Goal: Transaction & Acquisition: Book appointment/travel/reservation

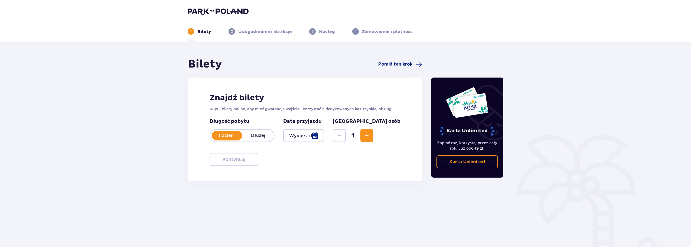
click at [324, 136] on div at bounding box center [303, 135] width 41 height 13
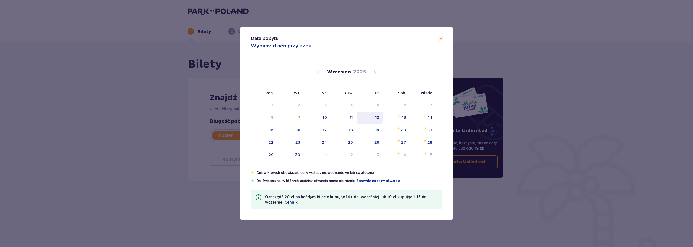
click at [381, 119] on div "12" at bounding box center [370, 118] width 26 height 12
type input "[DATE]"
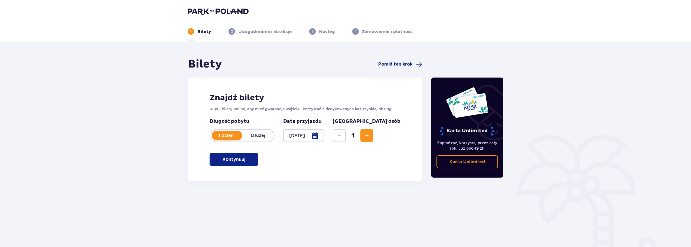
click at [370, 133] on span "Increase" at bounding box center [367, 135] width 7 height 7
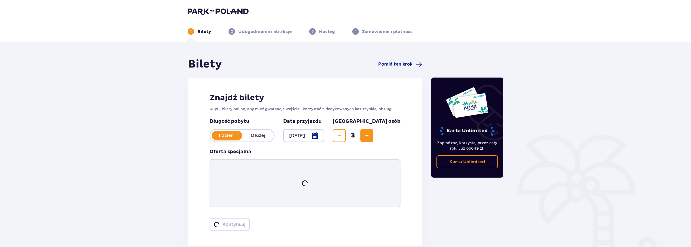
click at [370, 133] on span "Increase" at bounding box center [367, 135] width 7 height 7
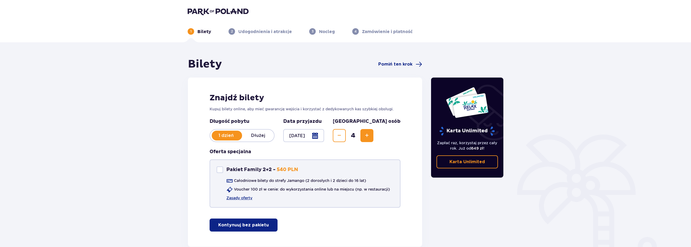
click at [219, 170] on div at bounding box center [220, 169] width 7 height 7
checkbox input "true"
